Goal: Task Accomplishment & Management: Manage account settings

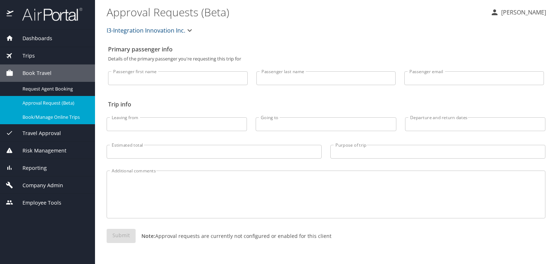
click at [50, 184] on span "Company Admin" at bounding box center [38, 186] width 50 height 8
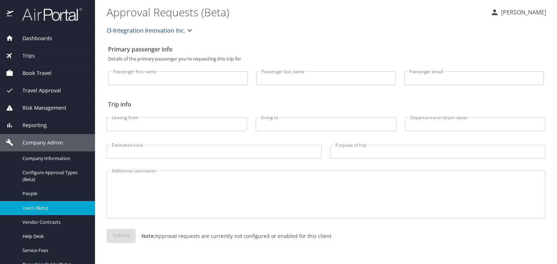
click at [47, 209] on span "Users (Beta)" at bounding box center [54, 208] width 64 height 7
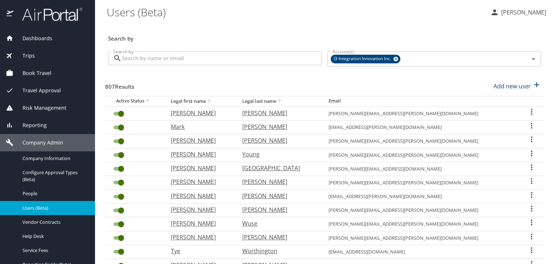
click at [157, 61] on input "Search by" at bounding box center [222, 58] width 200 height 14
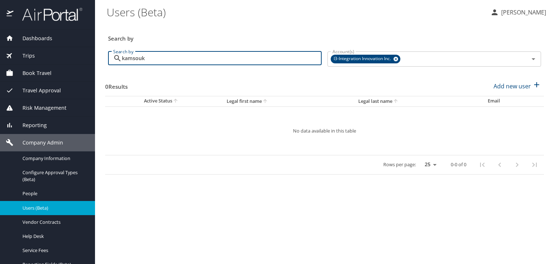
type input "kamsouk"
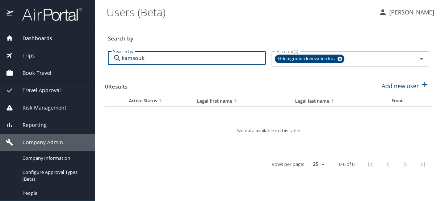
drag, startPoint x: 222, startPoint y: 90, endPoint x: 225, endPoint y: 121, distance: 31.6
click at [225, 119] on div "Search by Search by kamsouk Search by Account(s) I3-Integration Innovation Inc.…" at bounding box center [268, 107] width 327 height 171
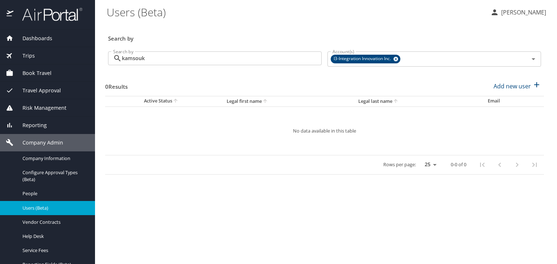
click at [279, 99] on th "Legal first name" at bounding box center [287, 101] width 132 height 11
click at [322, 89] on div "0 Results Add new user" at bounding box center [324, 86] width 438 height 27
